Goal: Check status

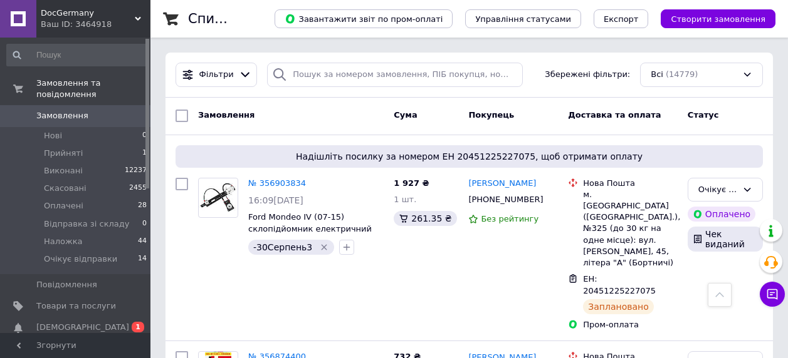
click at [65, 105] on link "Замовлення 0" at bounding box center [77, 115] width 154 height 21
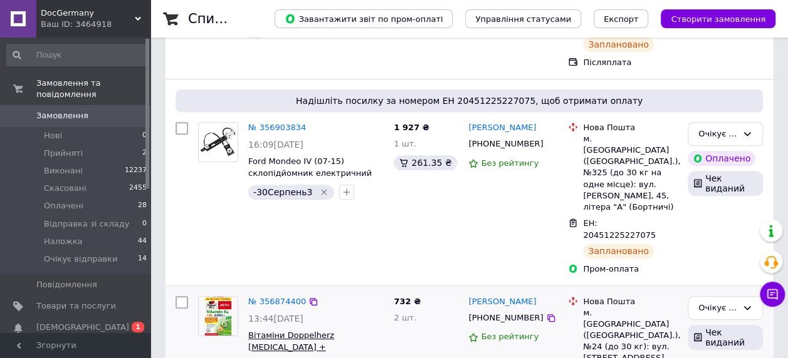
scroll to position [251, 0]
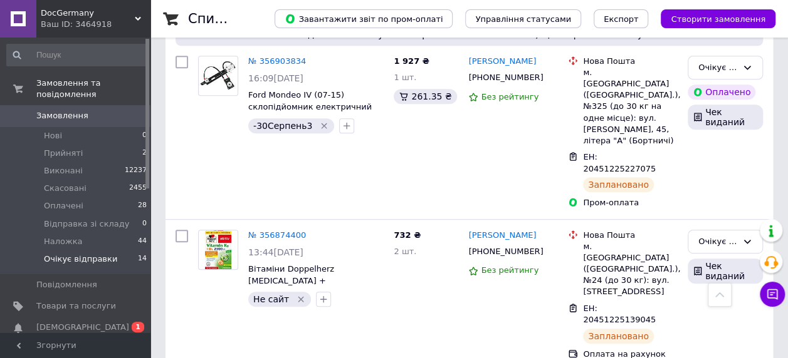
click at [82, 254] on span "Очікує відправки" at bounding box center [80, 259] width 73 height 11
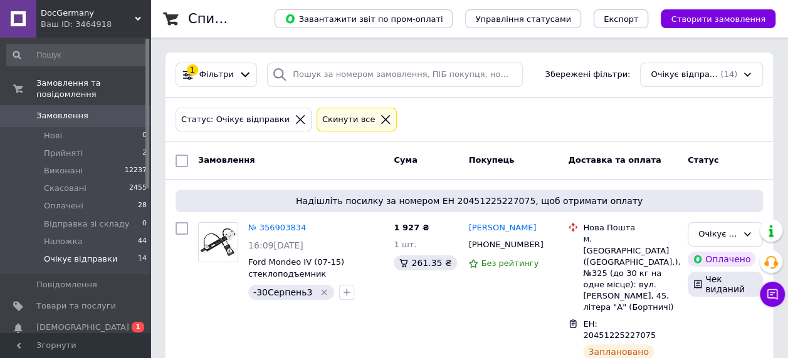
scroll to position [1793, 0]
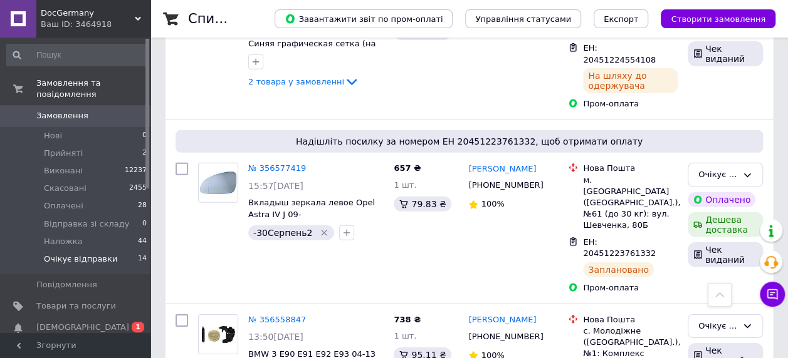
copy span "20451223674092"
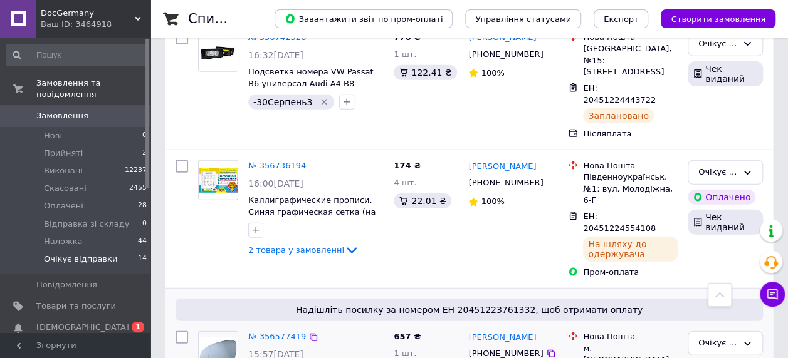
scroll to position [1605, 0]
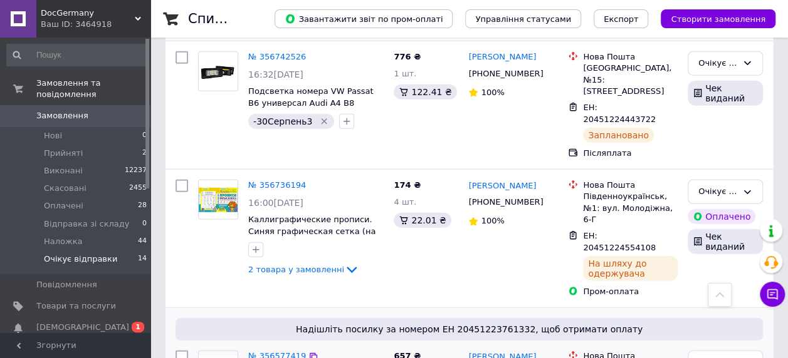
copy span "20451223761332"
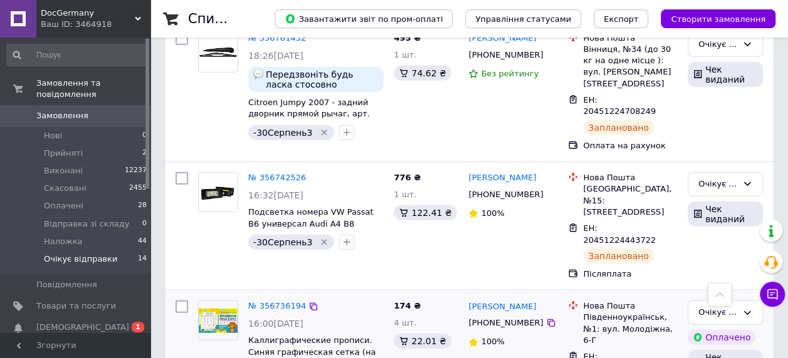
scroll to position [1479, 0]
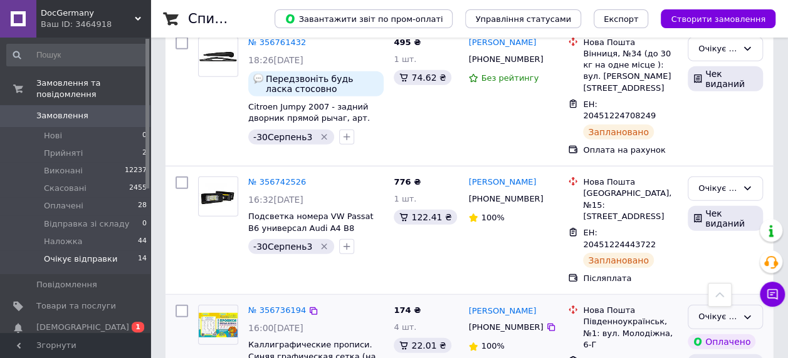
click at [758, 305] on div "Очікує відправки" at bounding box center [724, 317] width 75 height 24
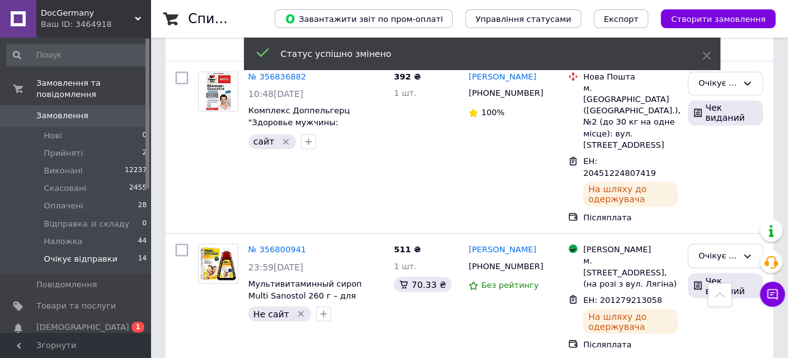
scroll to position [1041, 0]
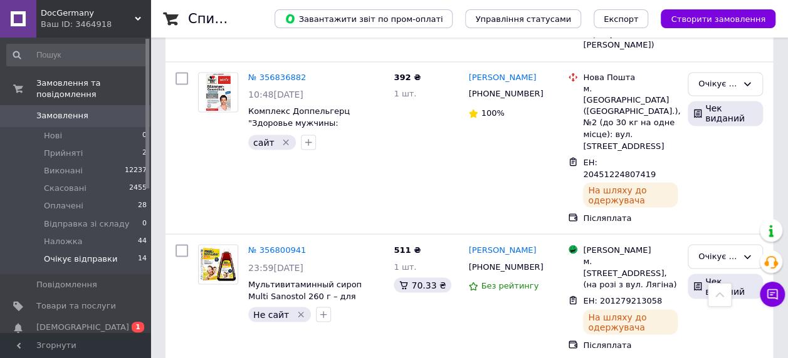
scroll to position [46, 0]
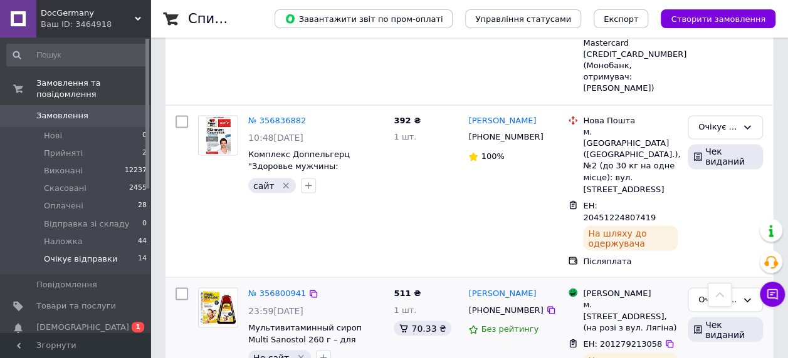
scroll to position [978, 0]
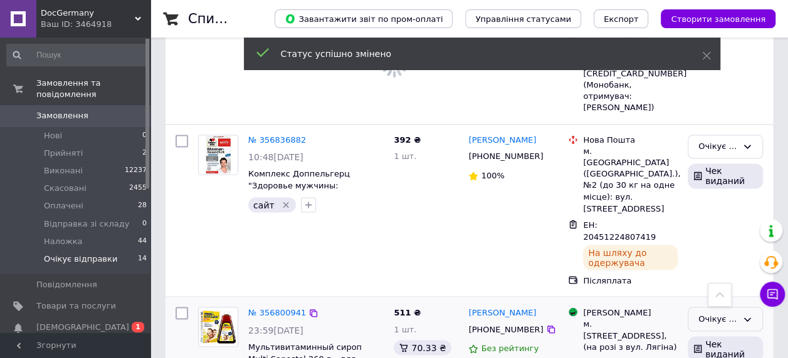
click at [729, 313] on div "Очікує відправки" at bounding box center [717, 319] width 39 height 13
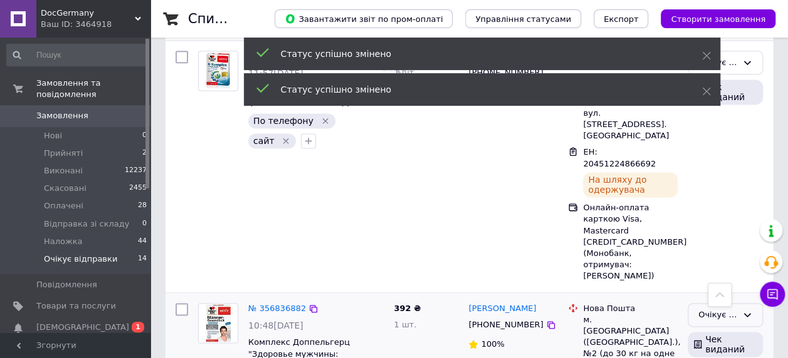
scroll to position [790, 0]
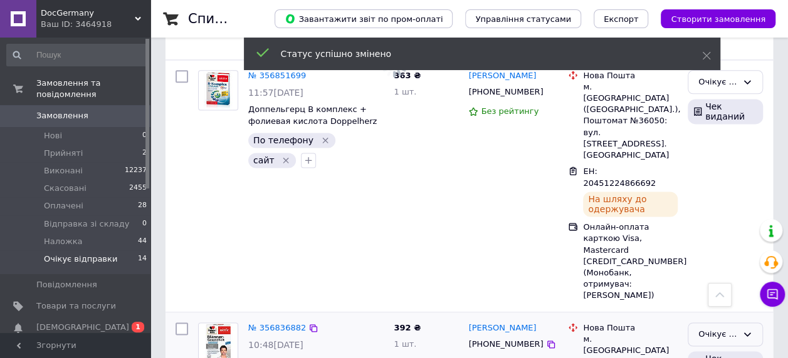
click at [712, 328] on div "Очікує відправки" at bounding box center [717, 334] width 39 height 13
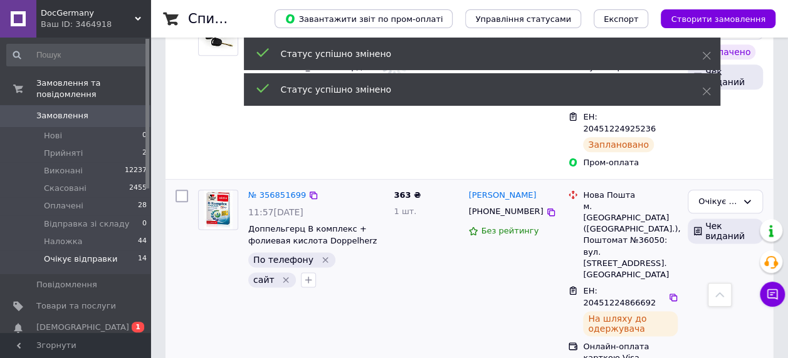
scroll to position [665, 0]
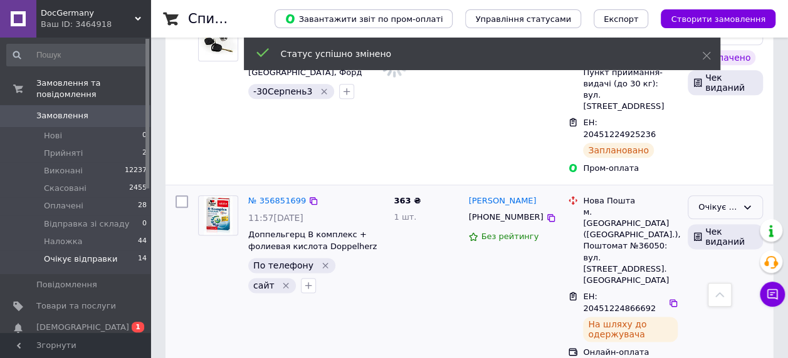
click at [729, 201] on div "Очікує відправки" at bounding box center [717, 207] width 39 height 13
click at [713, 245] on li "Виконано" at bounding box center [725, 256] width 74 height 23
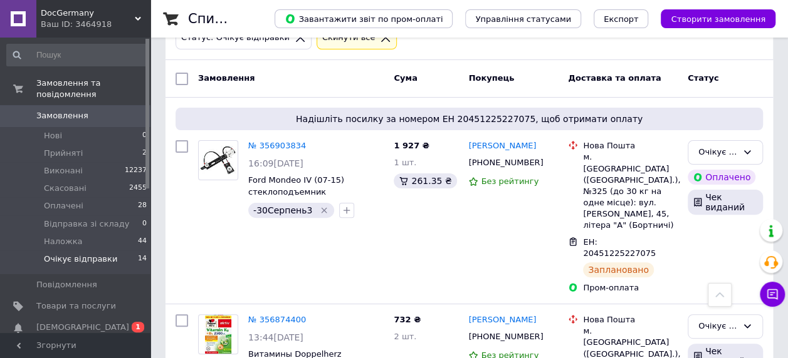
scroll to position [38, 0]
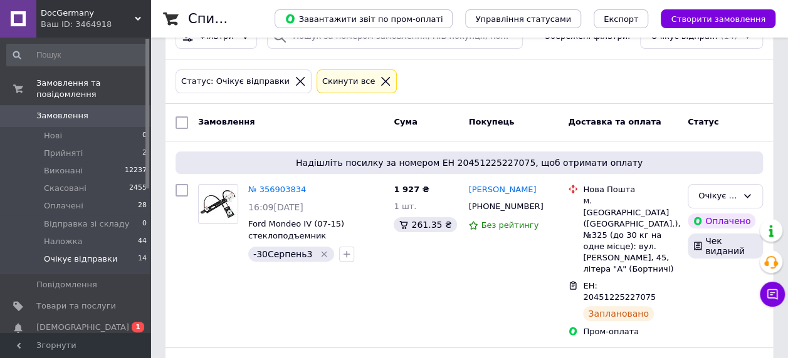
click at [103, 105] on link "Замовлення 0" at bounding box center [77, 115] width 154 height 21
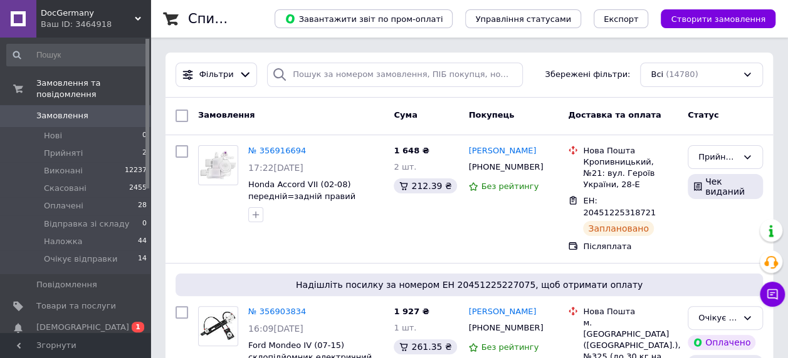
click at [87, 110] on span "Замовлення" at bounding box center [76, 115] width 80 height 11
